Goal: Check status: Check status

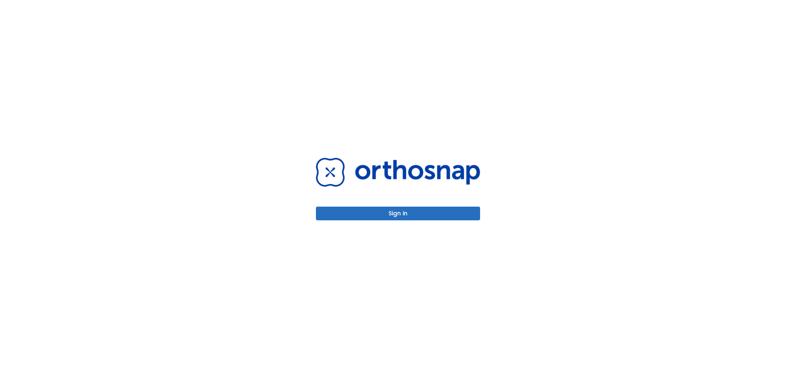
drag, startPoint x: 421, startPoint y: 211, endPoint x: 424, endPoint y: 214, distance: 4.7
click at [420, 210] on button "Sign in" at bounding box center [398, 213] width 164 height 14
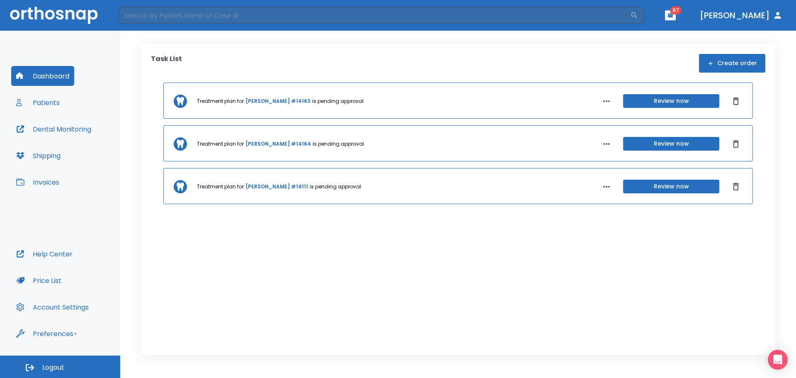
click at [48, 157] on button "Shipping" at bounding box center [38, 155] width 54 height 20
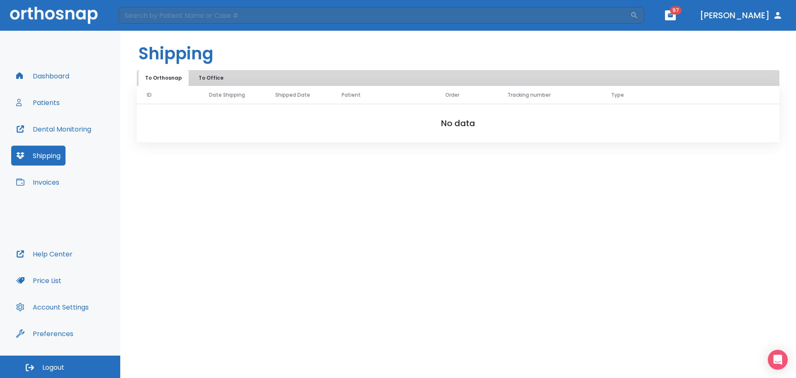
drag, startPoint x: 293, startPoint y: 101, endPoint x: 284, endPoint y: 99, distance: 8.9
click at [293, 100] on th "Shipped Date" at bounding box center [298, 95] width 66 height 18
click at [213, 75] on button "To Office" at bounding box center [210, 78] width 41 height 16
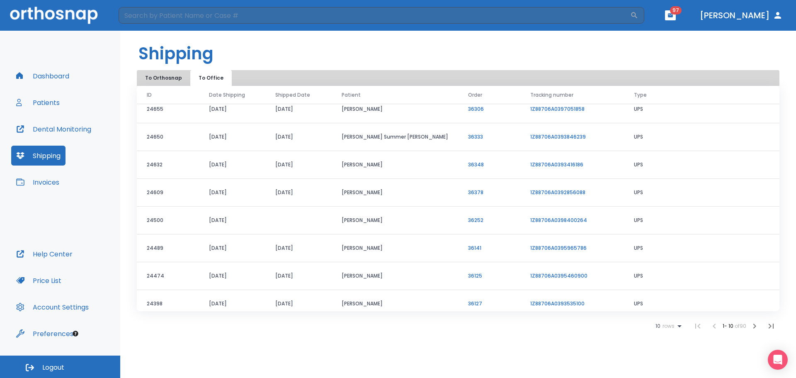
scroll to position [71, 0]
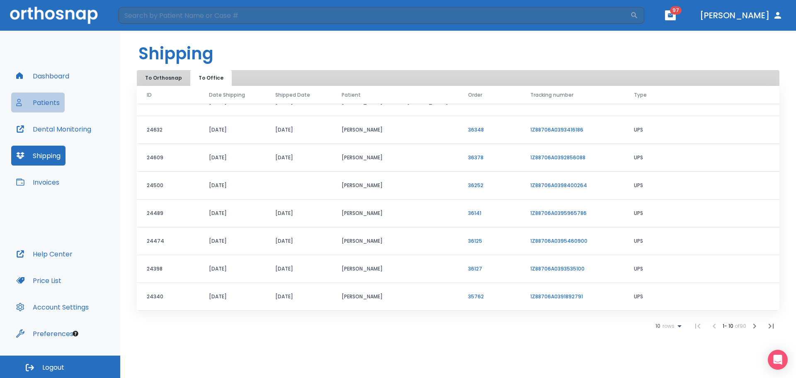
click at [57, 103] on button "Patients" at bounding box center [37, 102] width 53 height 20
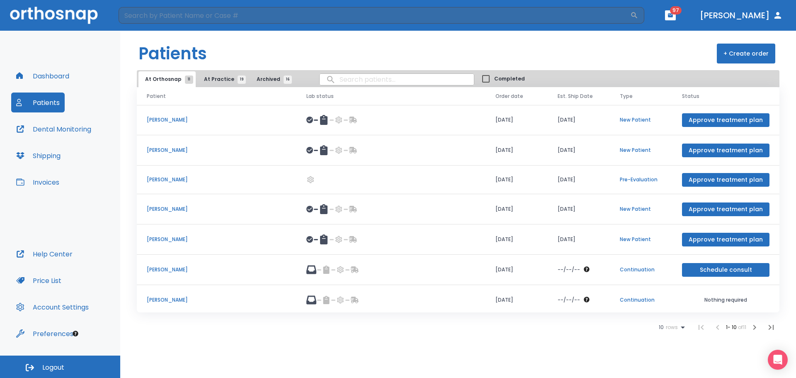
click at [349, 78] on input "search" at bounding box center [397, 79] width 154 height 16
click at [224, 78] on span "At Practice 19" at bounding box center [223, 78] width 38 height 7
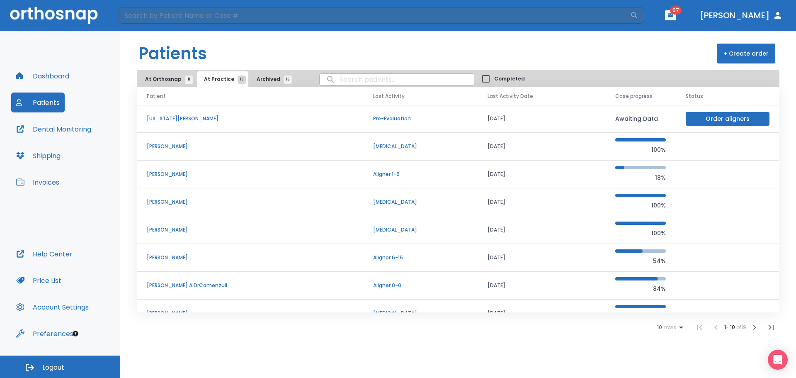
click at [165, 78] on span "At Orthosnap 11" at bounding box center [167, 78] width 44 height 7
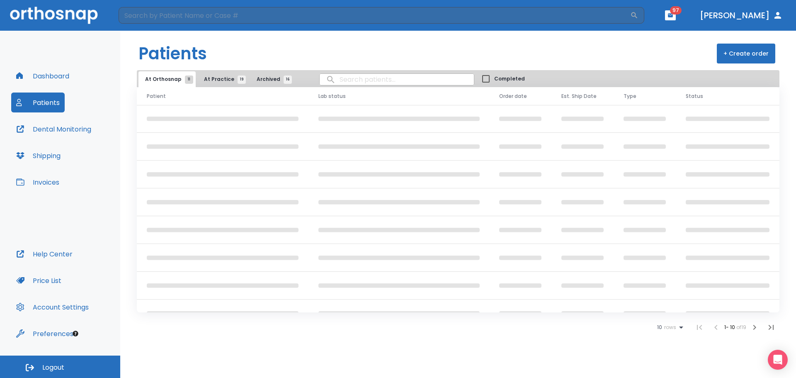
click at [364, 78] on input "search" at bounding box center [397, 79] width 154 height 16
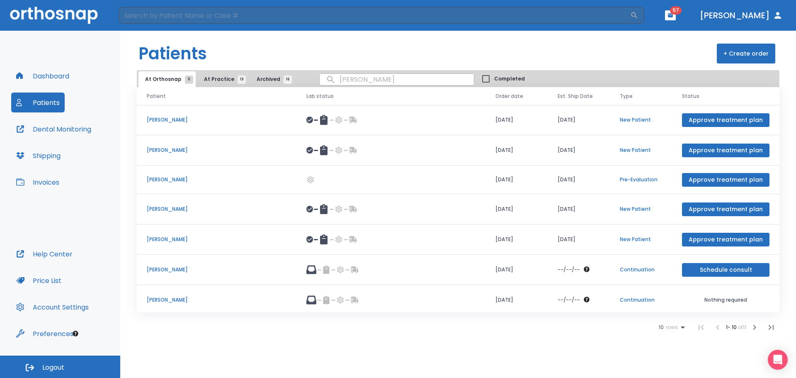
type input "[PERSON_NAME]"
click at [53, 134] on button "Dental Monitoring" at bounding box center [53, 129] width 85 height 20
click at [50, 155] on button "Shipping" at bounding box center [38, 155] width 54 height 20
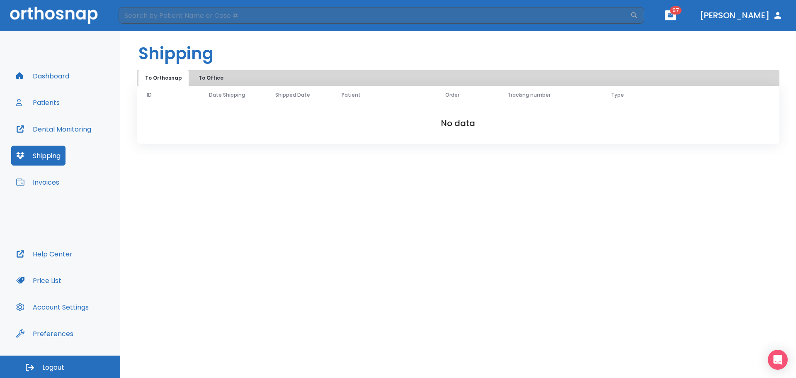
click at [202, 79] on button "To Office" at bounding box center [210, 78] width 41 height 16
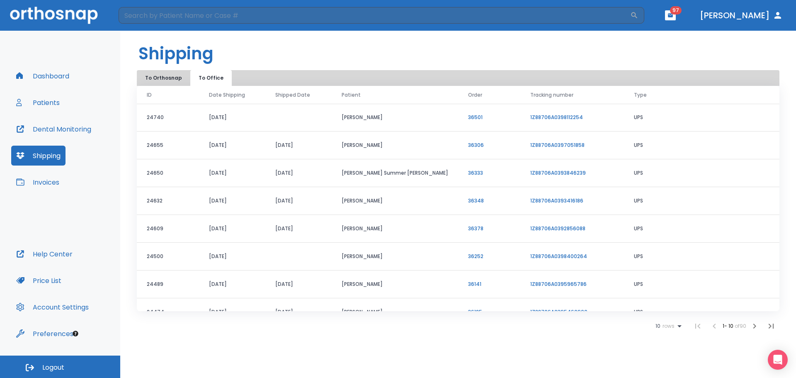
scroll to position [71, 0]
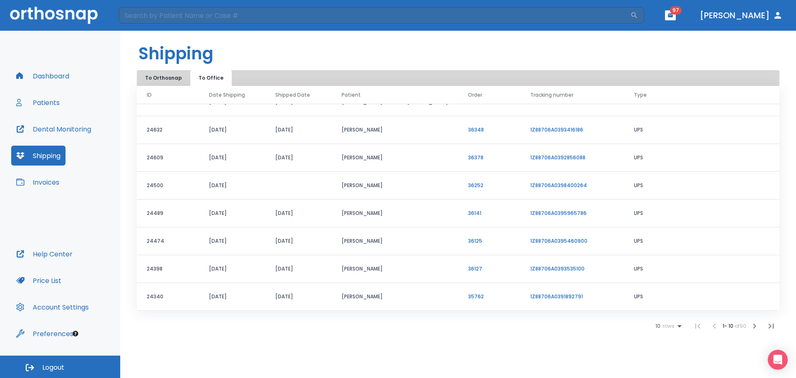
click at [751, 326] on icon "button" at bounding box center [754, 326] width 10 height 10
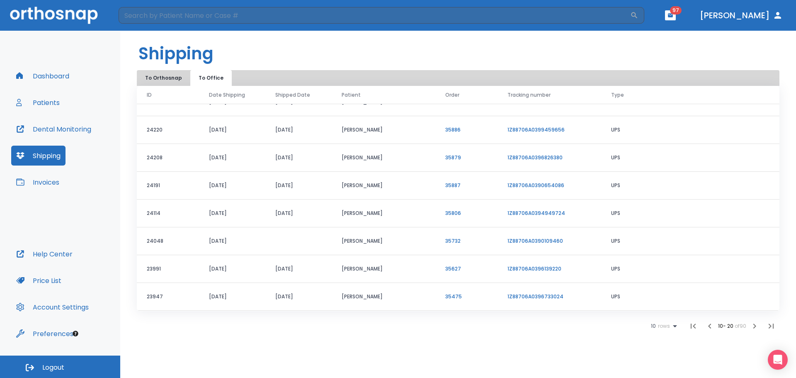
click at [527, 210] on link "1Z88706A0394949724" at bounding box center [536, 212] width 58 height 7
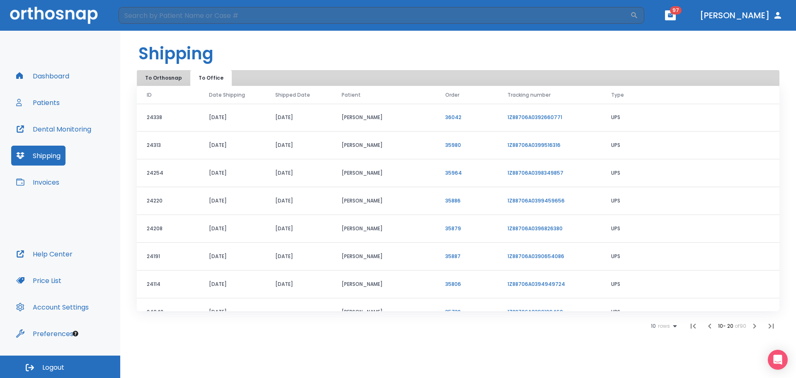
click at [519, 117] on link "1Z88706A0392660771" at bounding box center [534, 117] width 55 height 7
click at [709, 328] on icon "button" at bounding box center [709, 326] width 10 height 10
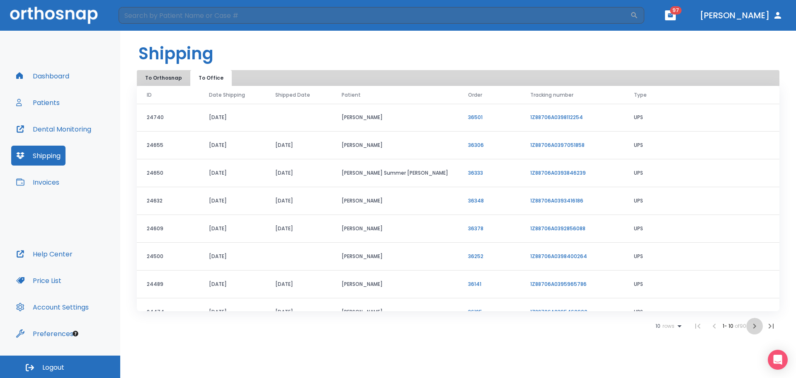
click at [54, 99] on button "Patients" at bounding box center [37, 102] width 53 height 20
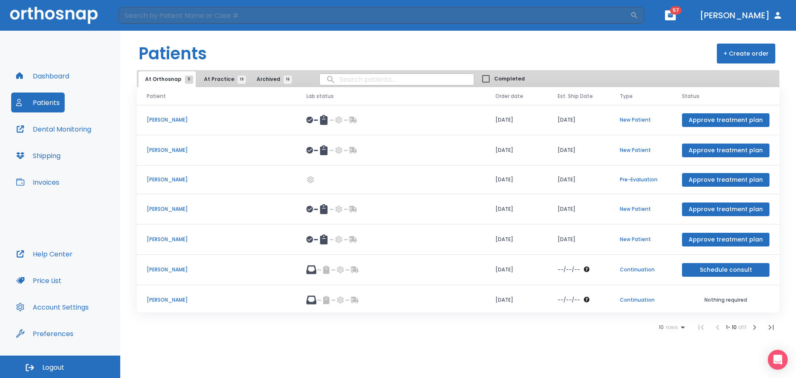
click at [349, 72] on input "search" at bounding box center [397, 79] width 154 height 16
type input "[PERSON_NAME]"
click at [395, 77] on input "[PERSON_NAME]" at bounding box center [397, 79] width 154 height 16
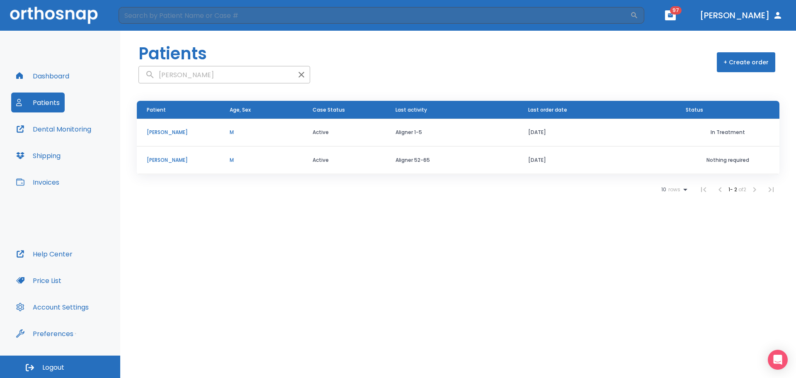
click at [171, 157] on p "[PERSON_NAME]" at bounding box center [178, 159] width 63 height 7
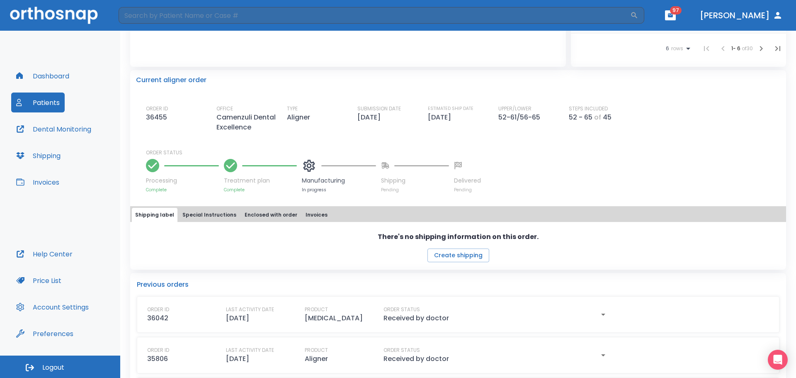
scroll to position [177, 0]
